Goal: Find specific page/section: Find specific page/section

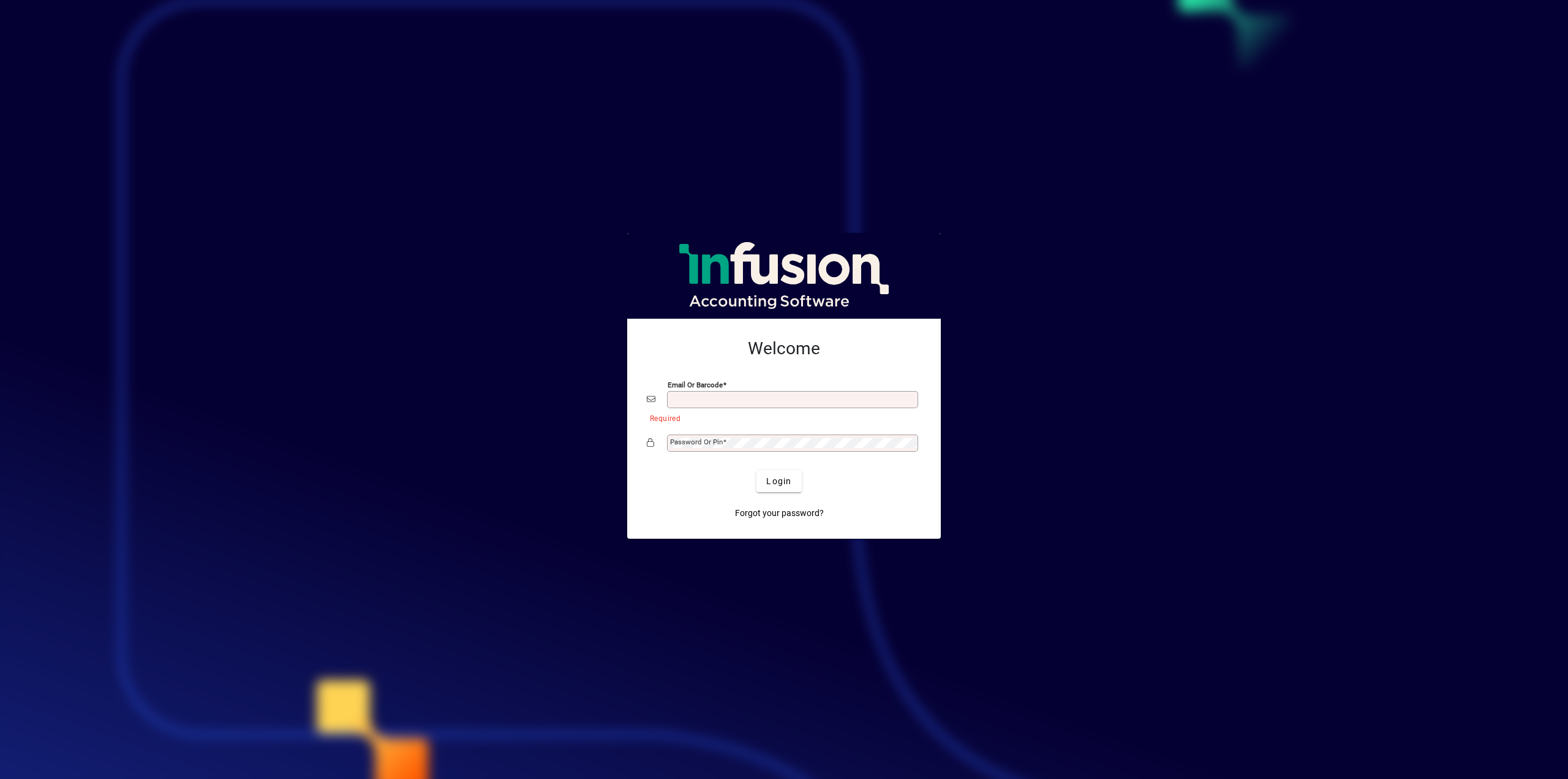
type input "**********"
click at [785, 486] on span "Login" at bounding box center [779, 481] width 25 height 13
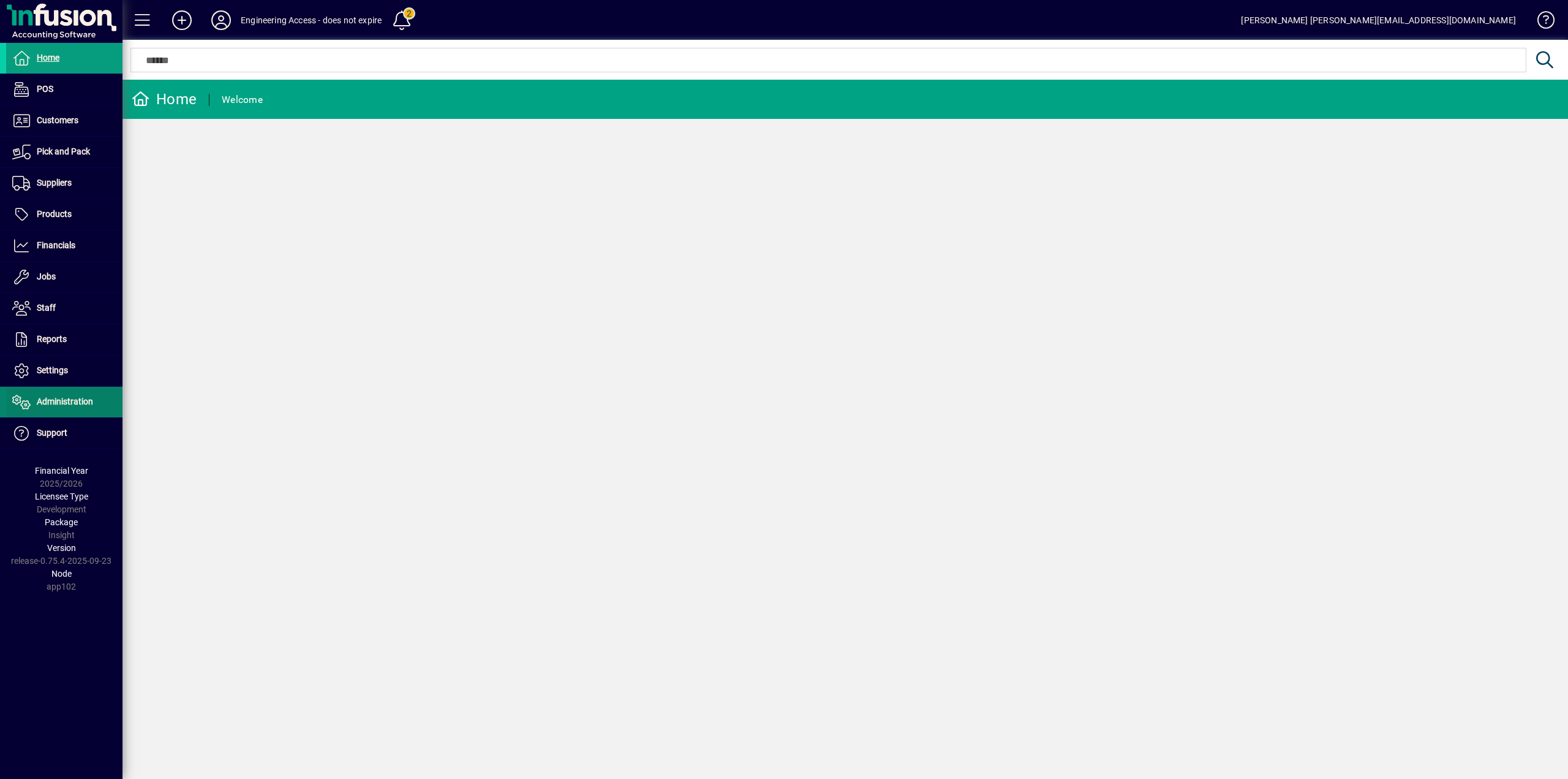
click at [39, 403] on span "Administration" at bounding box center [64, 401] width 56 height 10
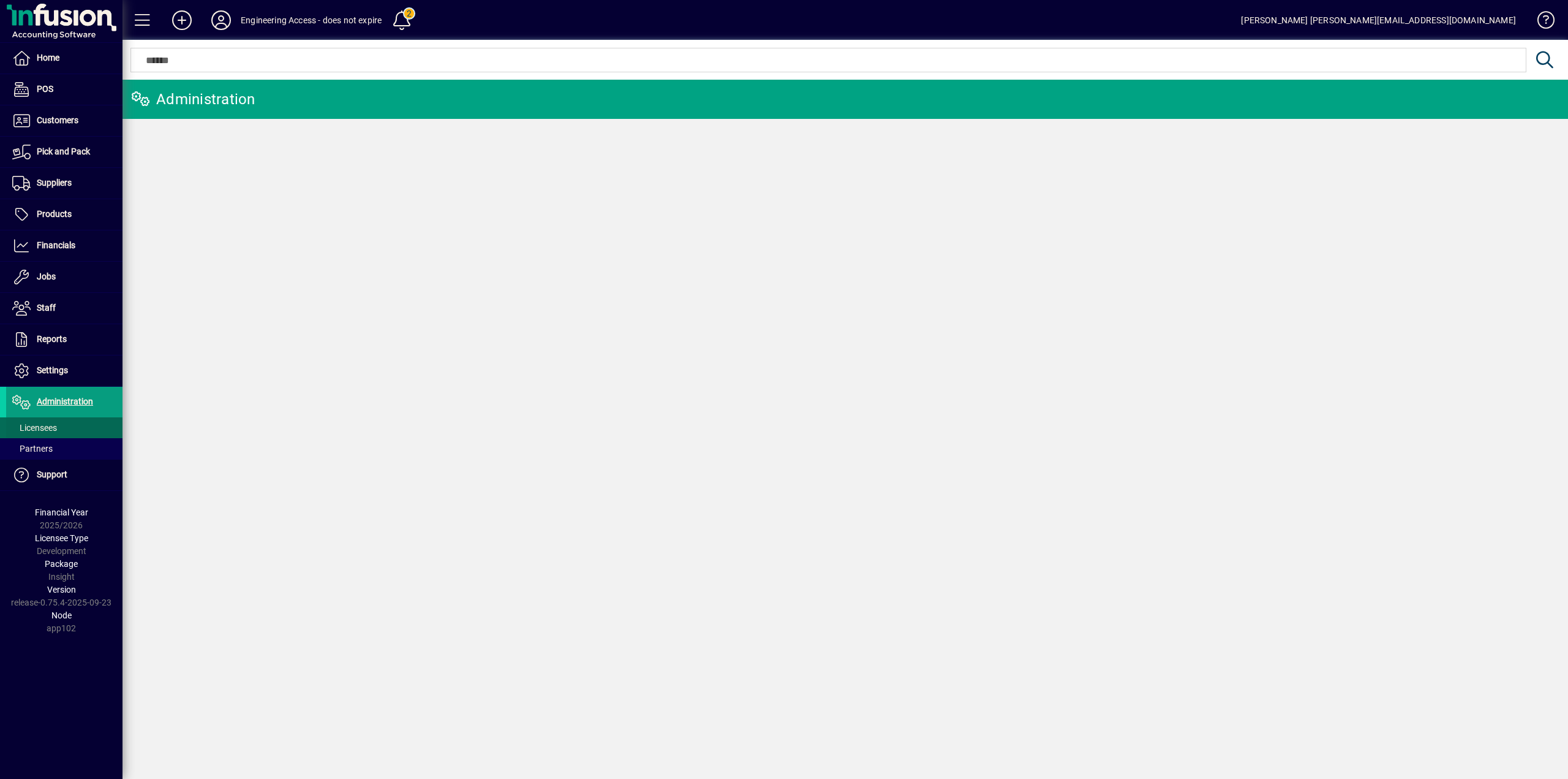
click at [40, 422] on span "Licensees" at bounding box center [31, 428] width 51 height 13
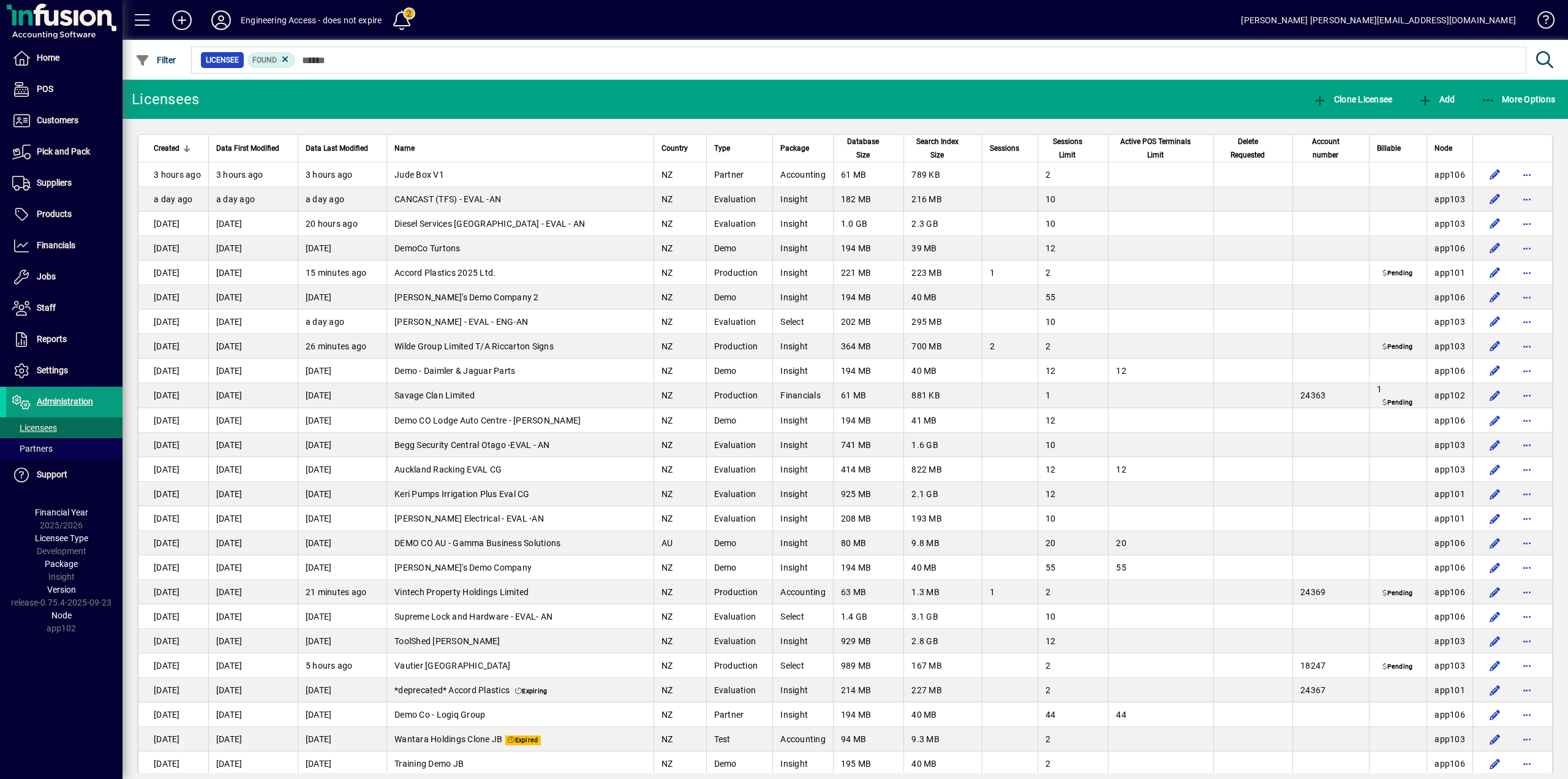
click at [1013, 147] on span "Sessions" at bounding box center [1004, 148] width 29 height 14
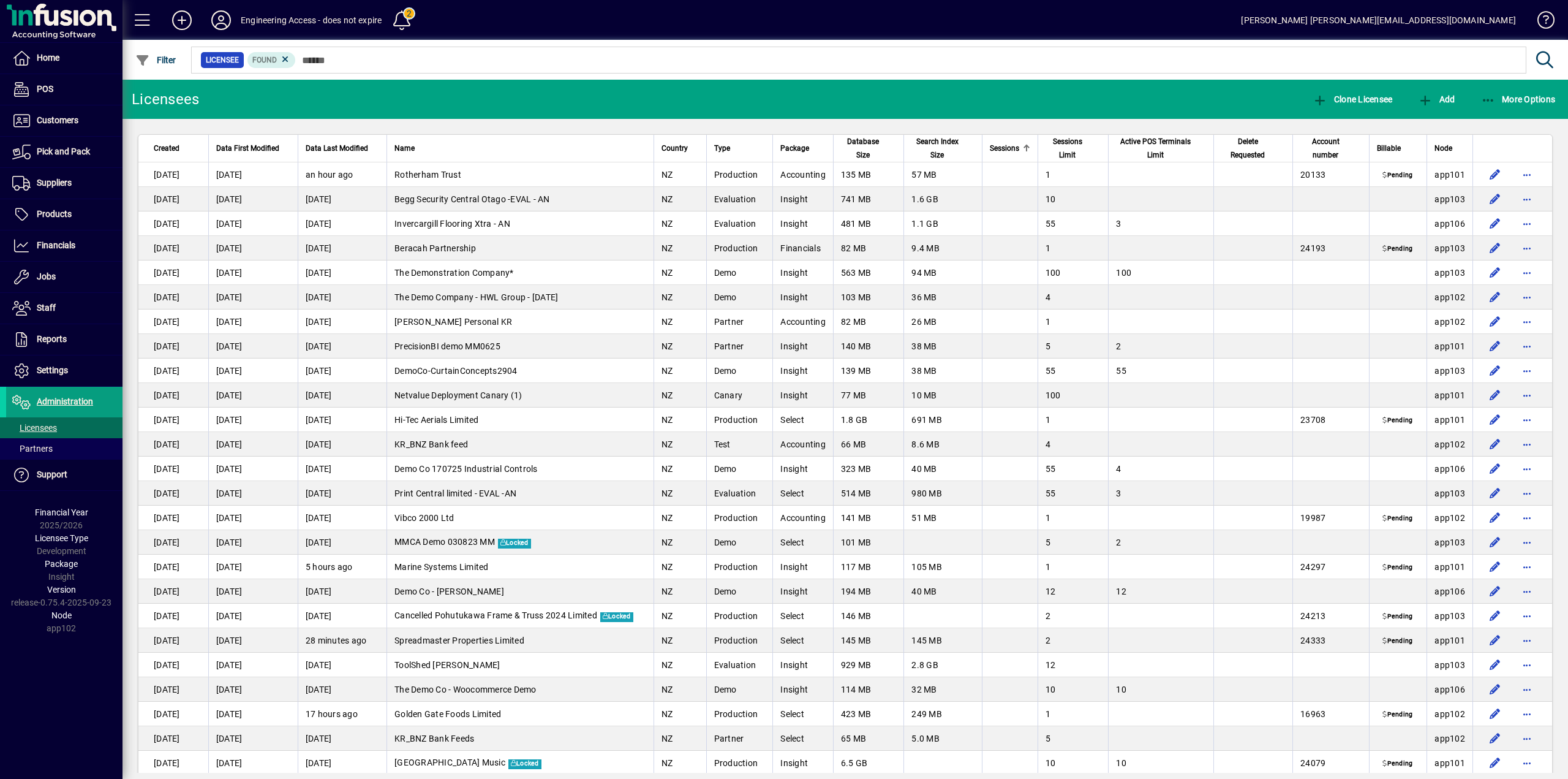
click at [1013, 147] on span "Sessions" at bounding box center [1004, 148] width 29 height 14
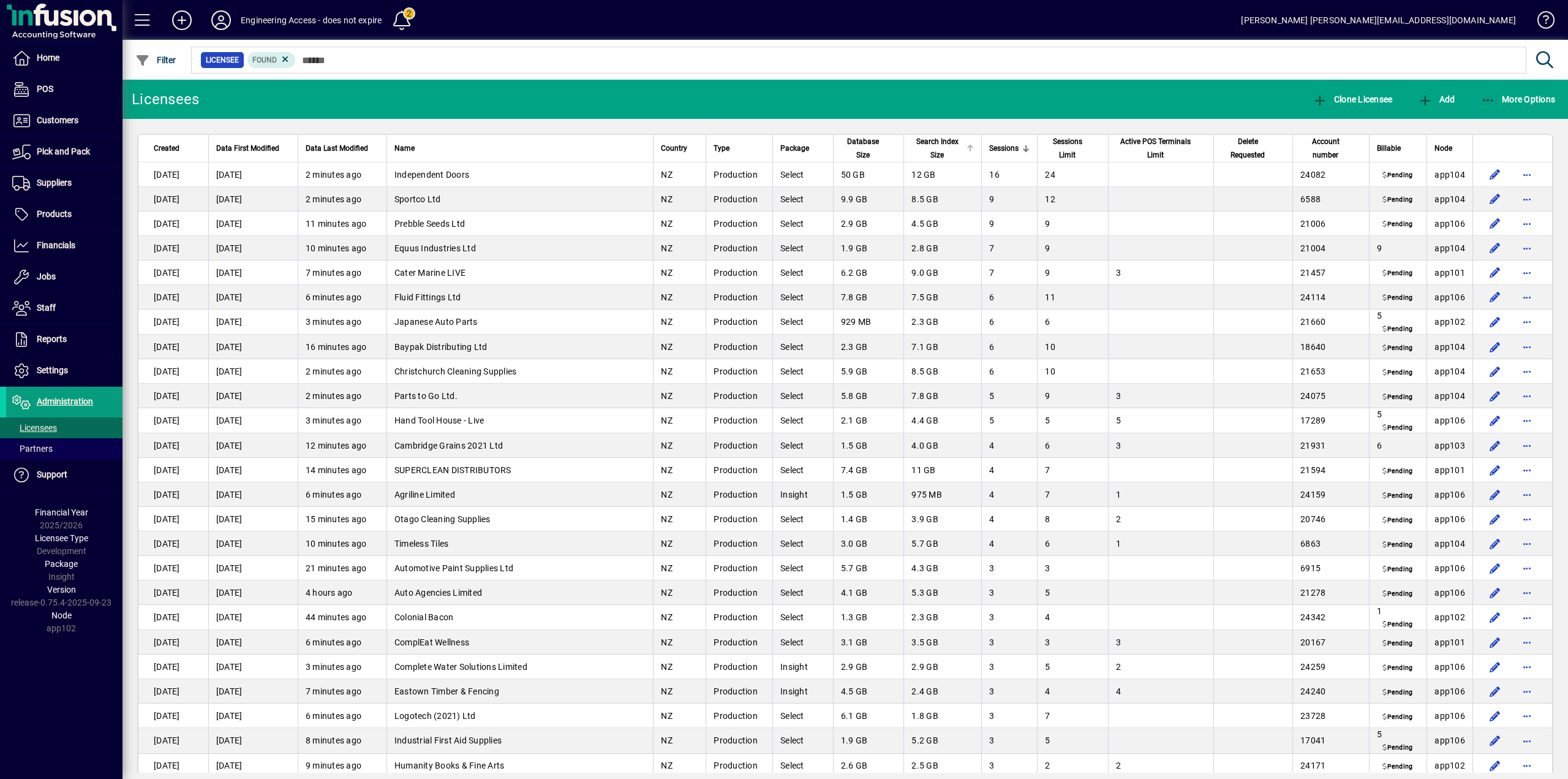
click at [929, 142] on span "Search Index Size" at bounding box center [937, 149] width 52 height 27
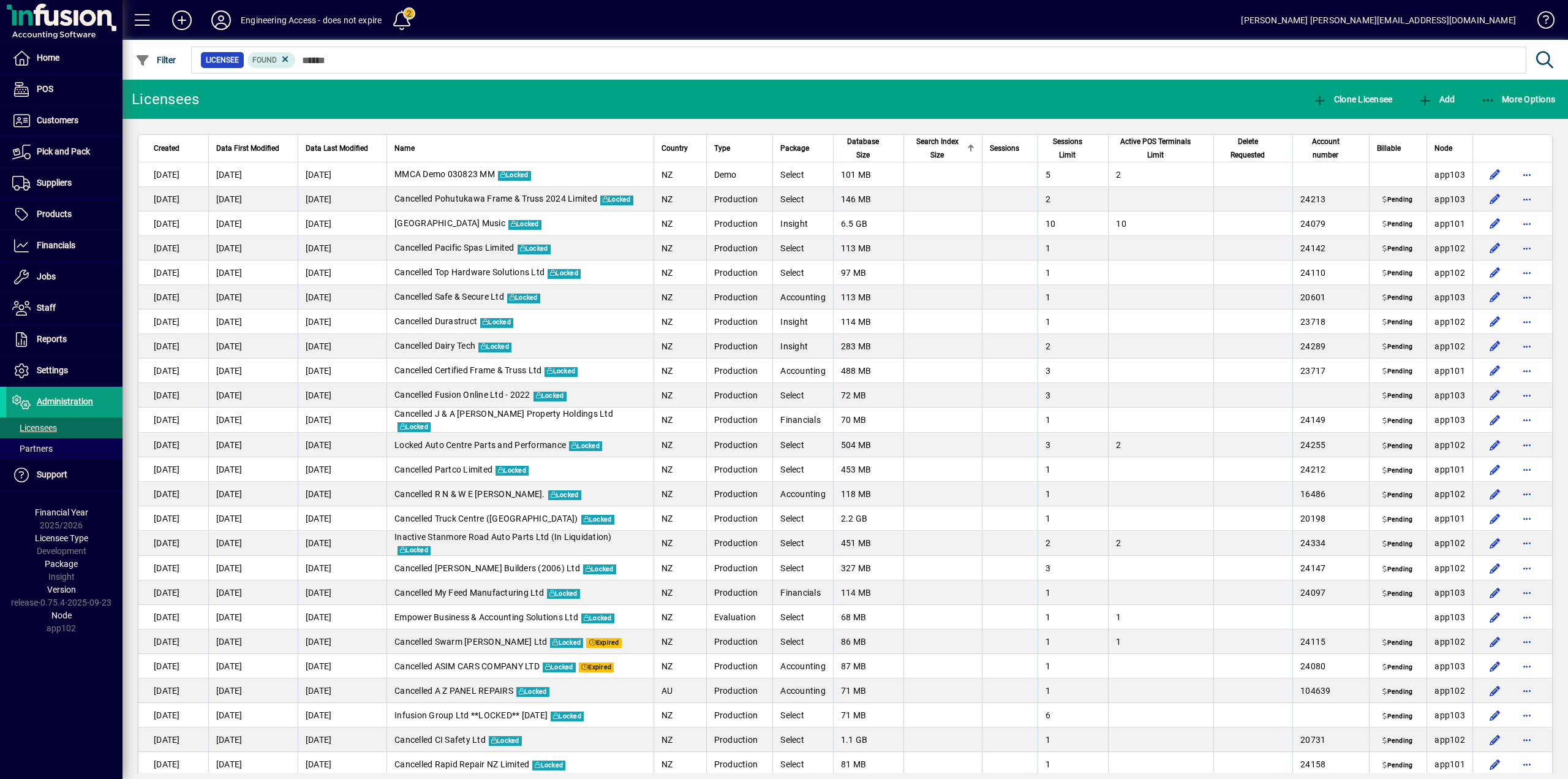
click at [926, 141] on span "Search Index Size" at bounding box center [937, 149] width 52 height 27
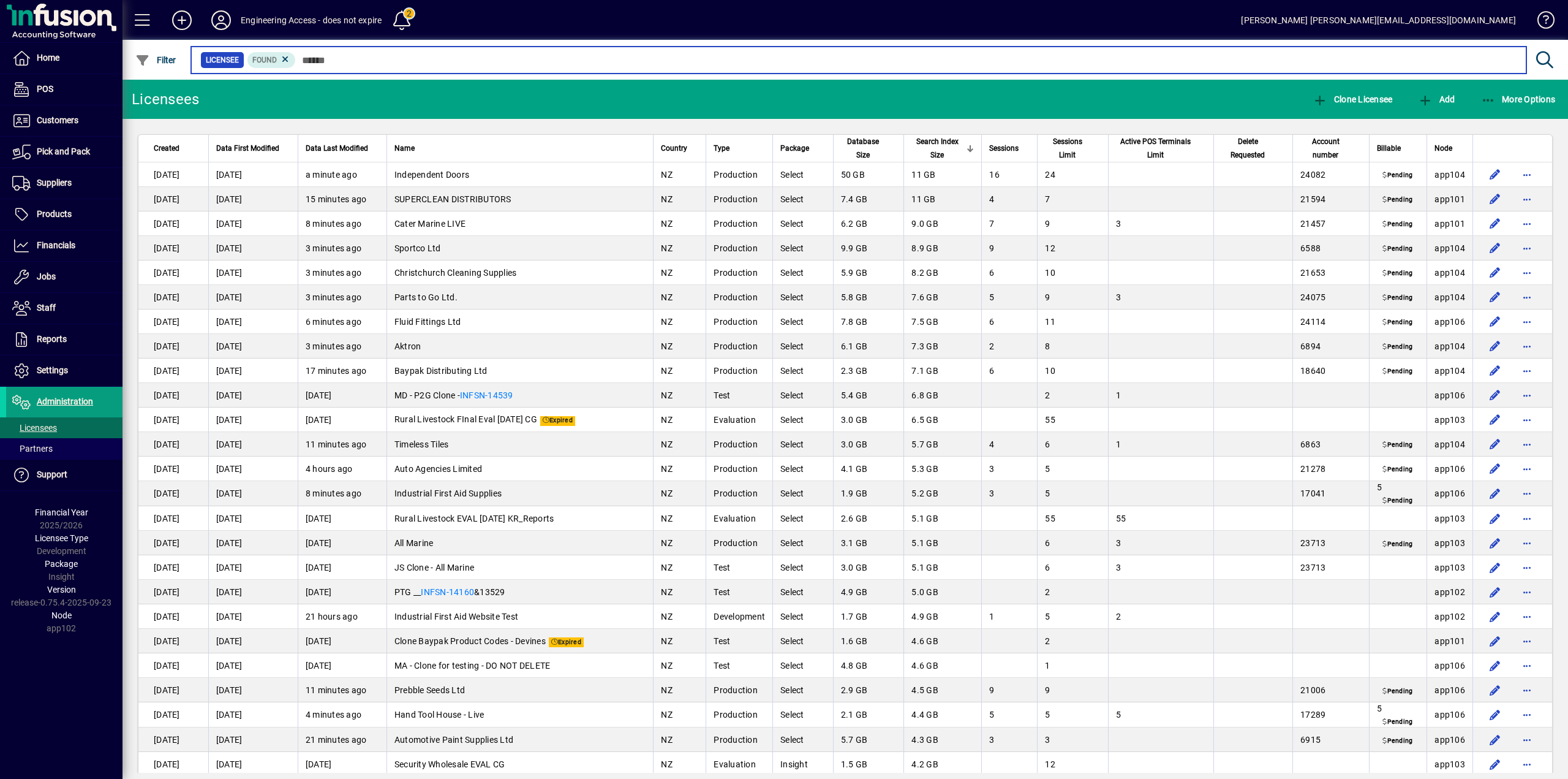
click at [369, 65] on input "text" at bounding box center [906, 60] width 1221 height 17
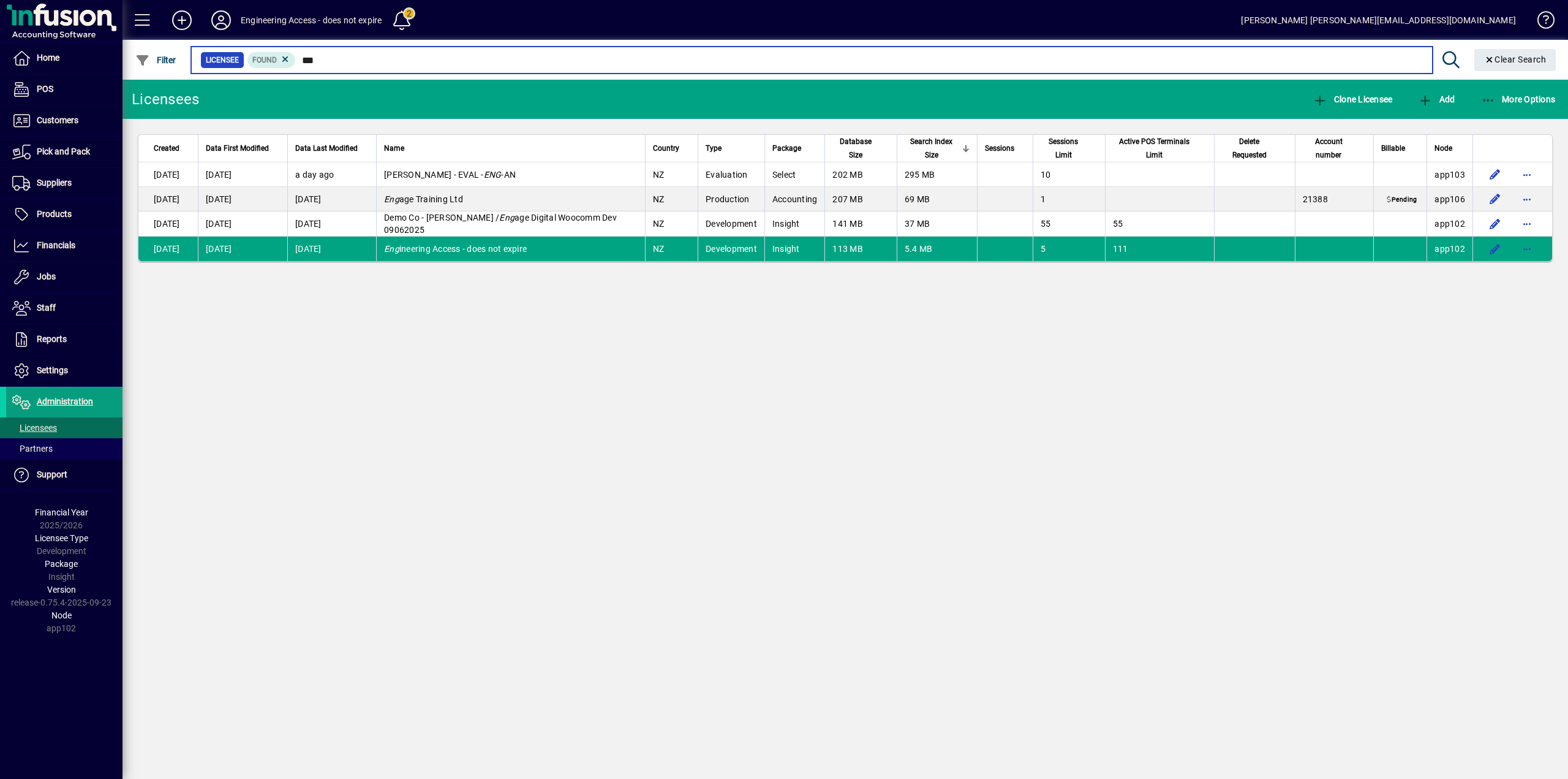
type input "***"
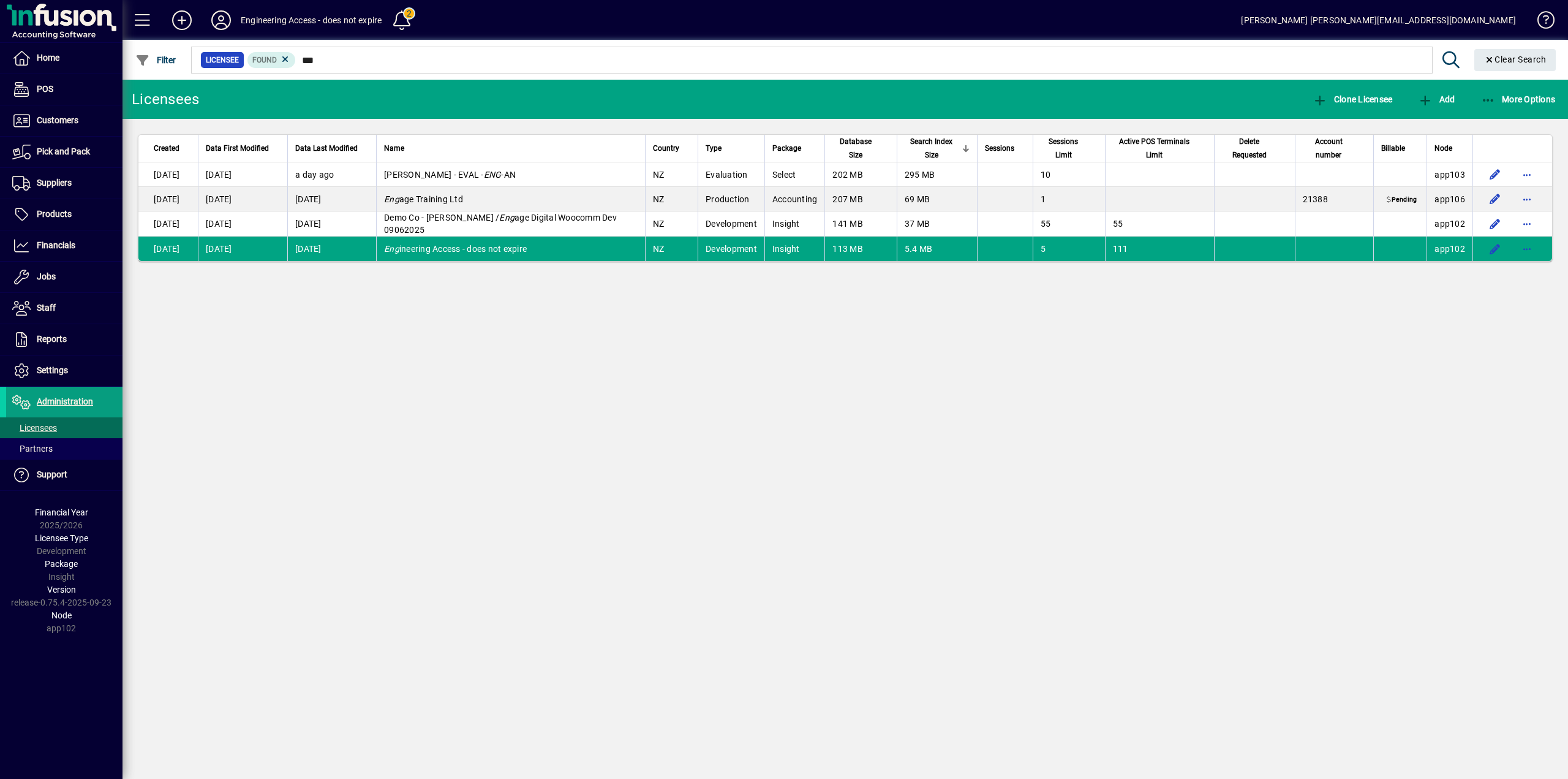
click at [317, 251] on td "[DATE]" at bounding box center [331, 249] width 89 height 24
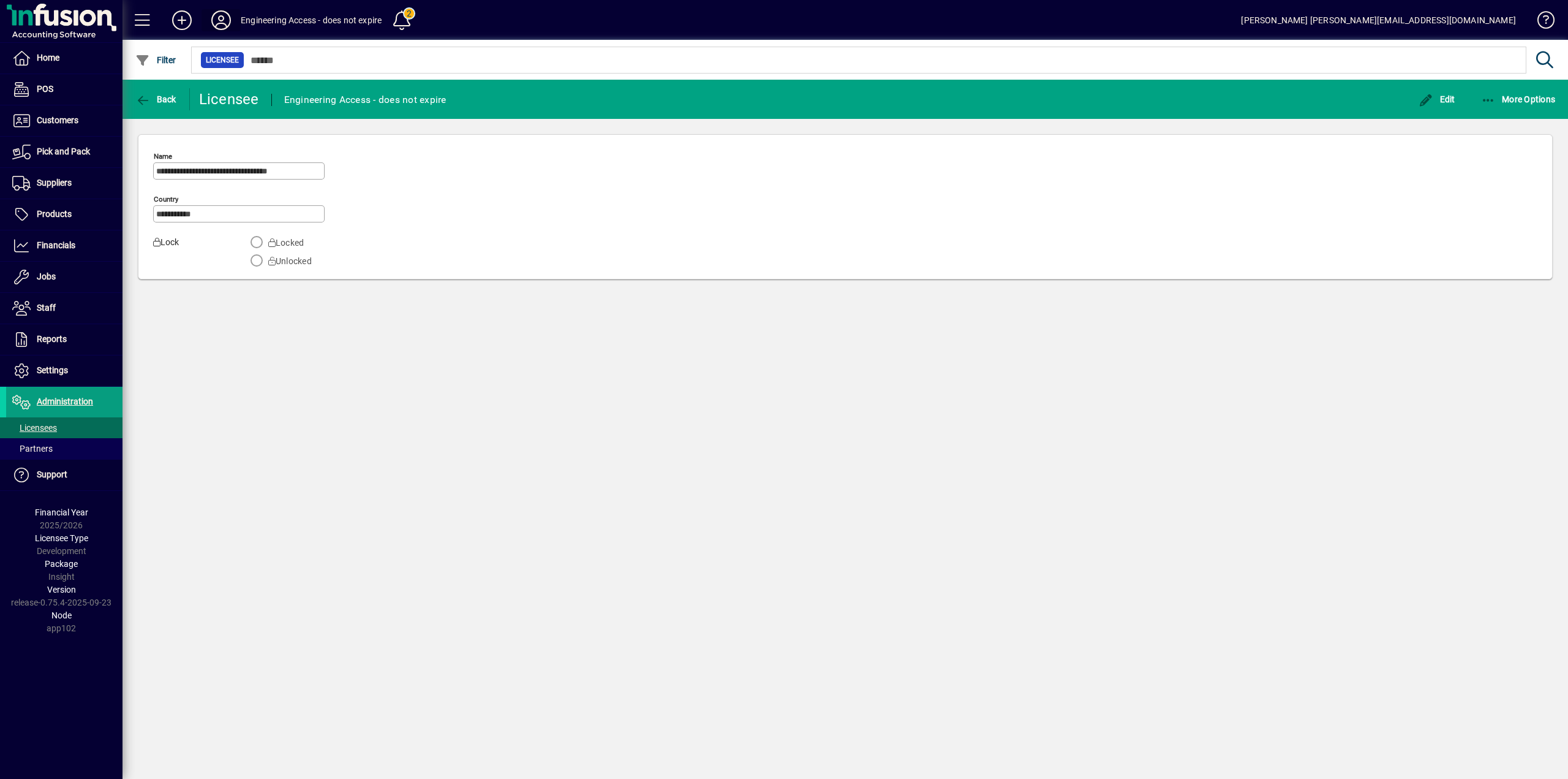
click at [223, 20] on icon at bounding box center [221, 20] width 24 height 20
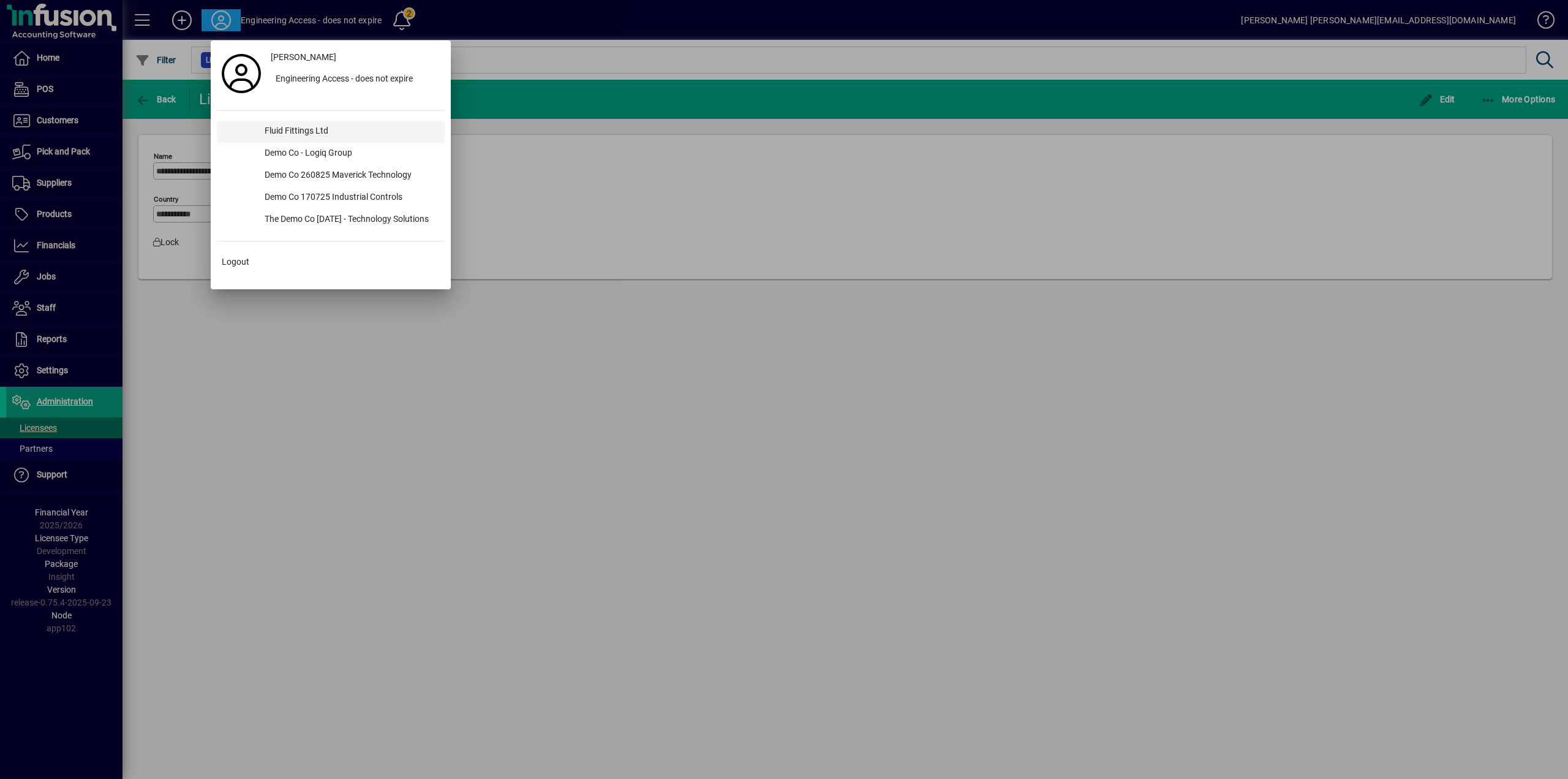
click at [293, 128] on div "Fluid Fittings Ltd" at bounding box center [350, 132] width 190 height 22
